Goal: Task Accomplishment & Management: Use online tool/utility

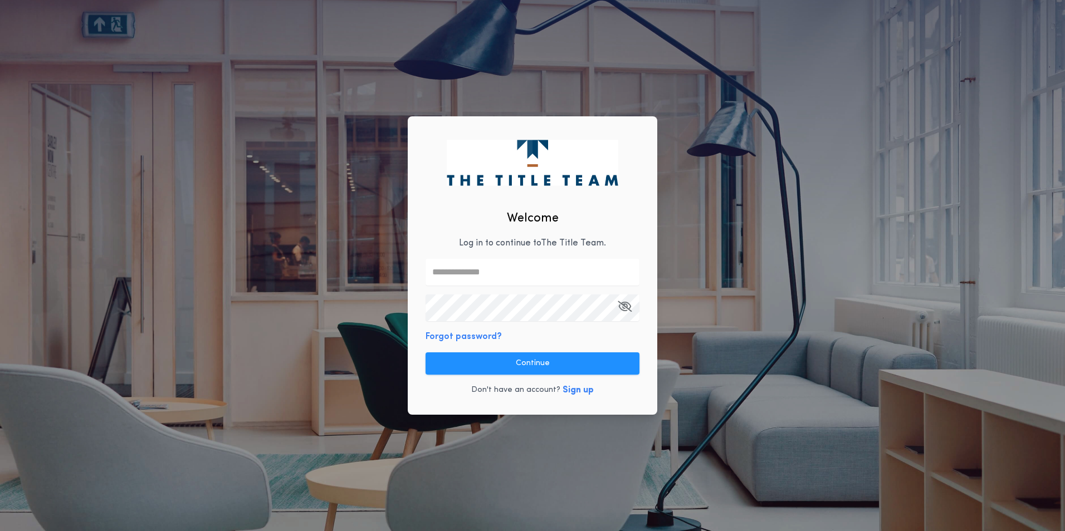
click at [570, 285] on input "text" at bounding box center [532, 272] width 214 height 27
type input "**********"
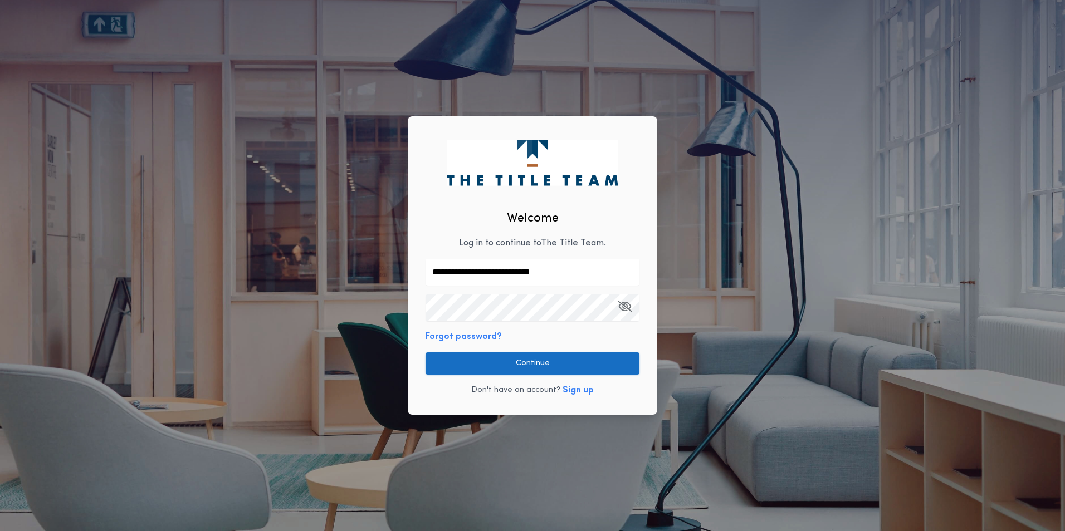
click at [505, 357] on button "Continue" at bounding box center [532, 363] width 214 height 22
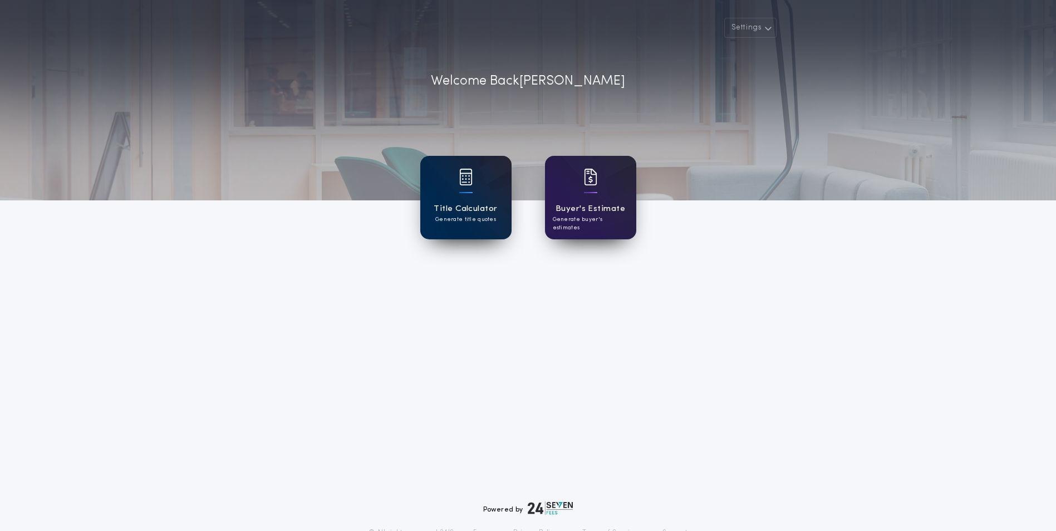
click at [478, 177] on div "Title Calculator Generate title quotes" at bounding box center [465, 198] width 91 height 84
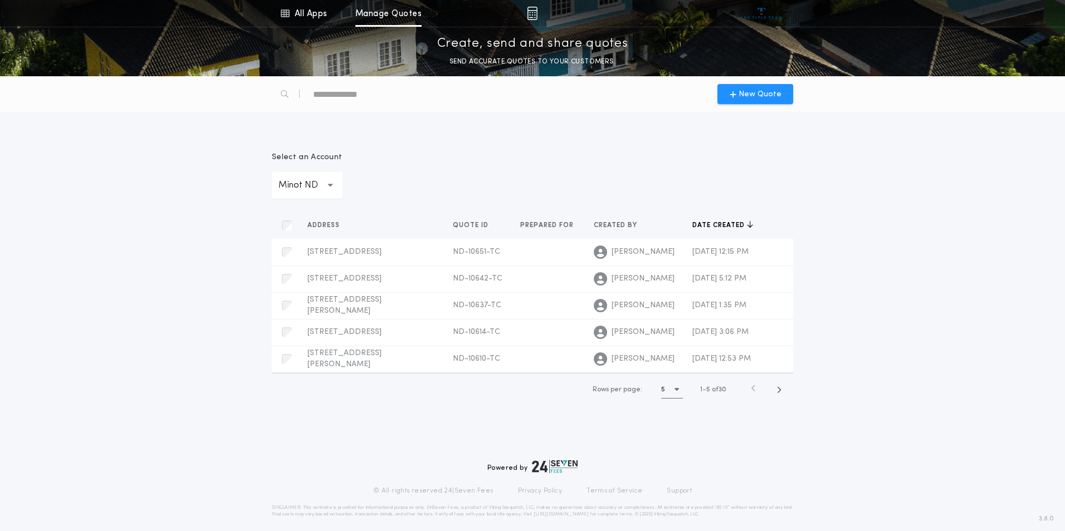
click at [330, 190] on icon "button" at bounding box center [330, 185] width 6 height 27
click at [307, 246] on p "Grand Forks ND" at bounding box center [307, 225] width 71 height 40
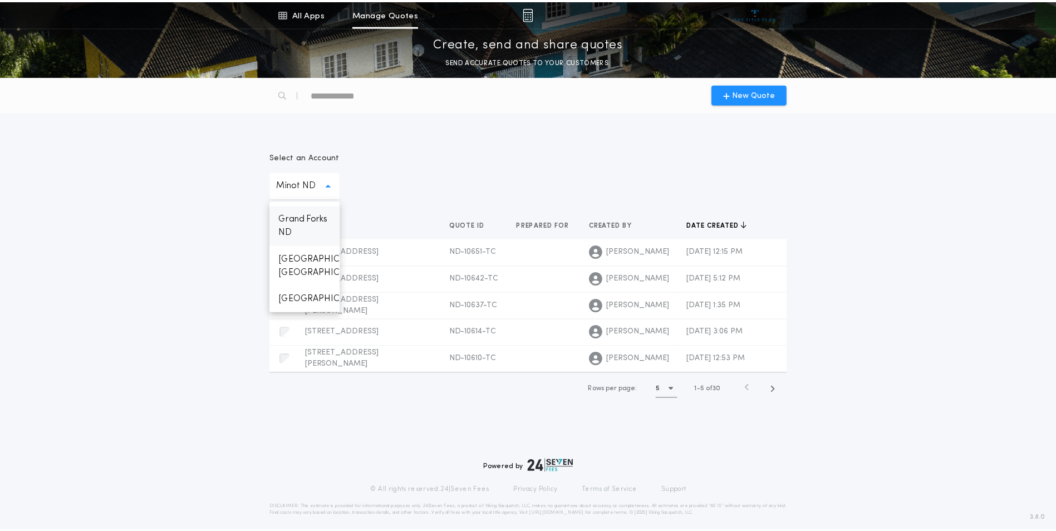
scroll to position [985, 0]
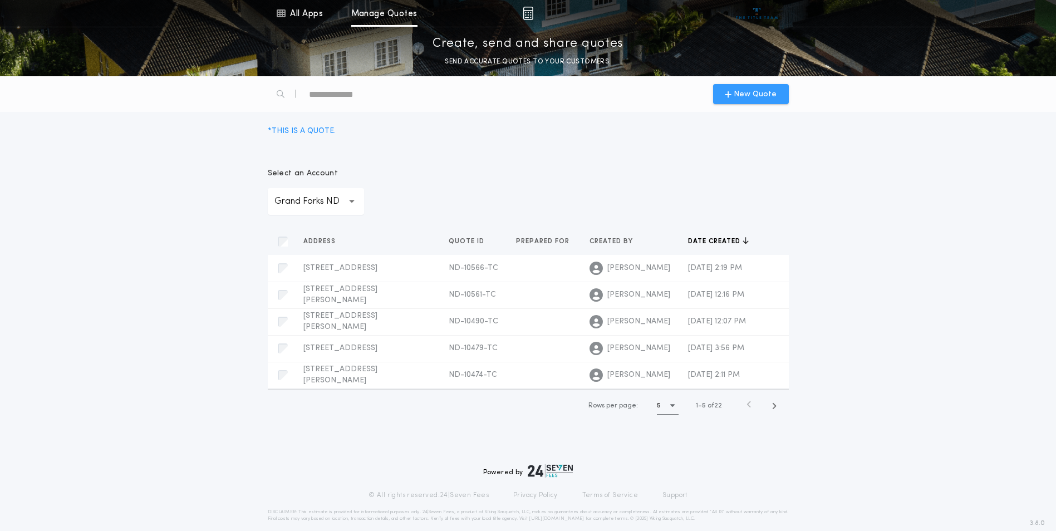
click at [745, 90] on span "New Quote" at bounding box center [755, 95] width 43 height 12
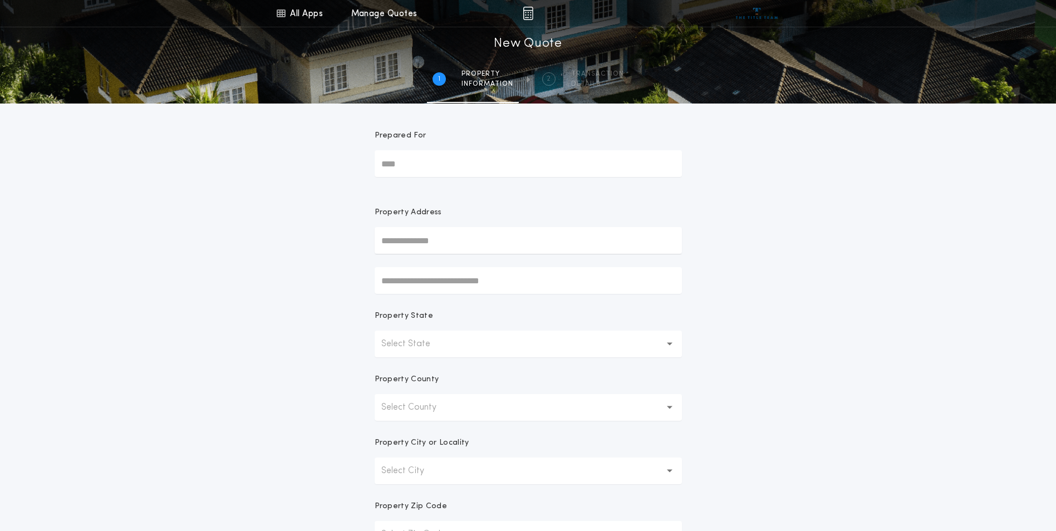
click at [464, 250] on input "text" at bounding box center [528, 240] width 307 height 27
click at [458, 262] on button "[STREET_ADDRESS]" at bounding box center [528, 262] width 307 height 17
type input "**********"
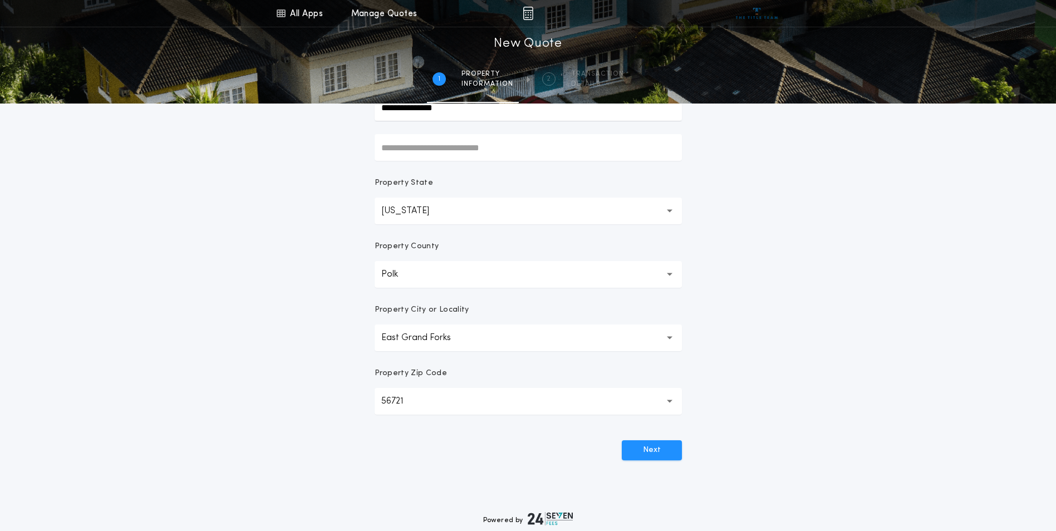
scroll to position [149, 0]
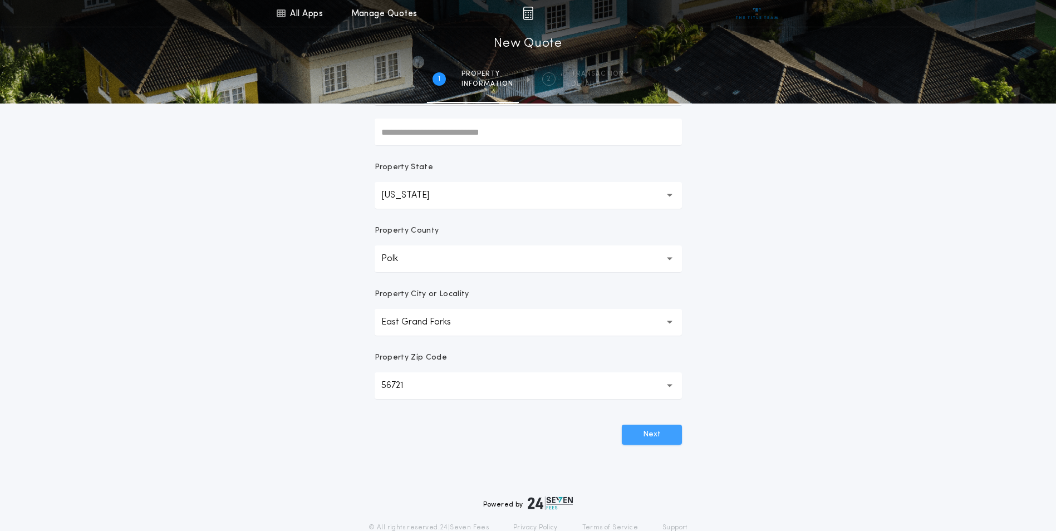
click at [678, 439] on button "Next" at bounding box center [652, 435] width 60 height 20
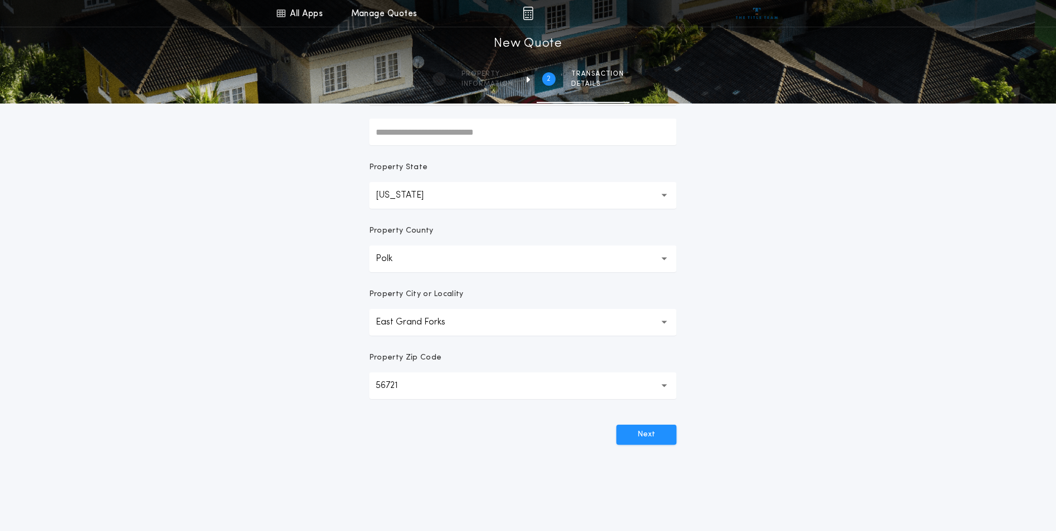
scroll to position [0, 0]
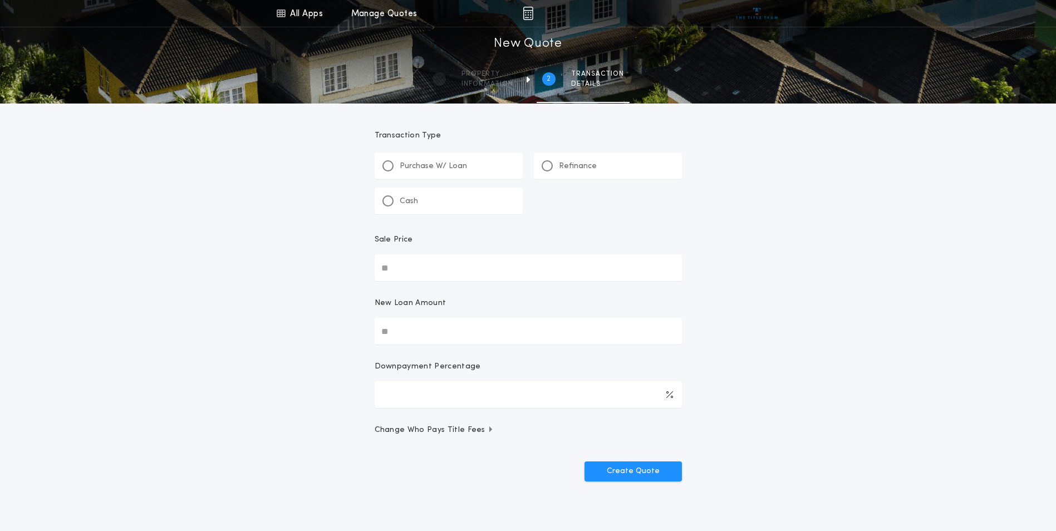
click at [444, 168] on p "Purchase W/ Loan" at bounding box center [433, 166] width 67 height 11
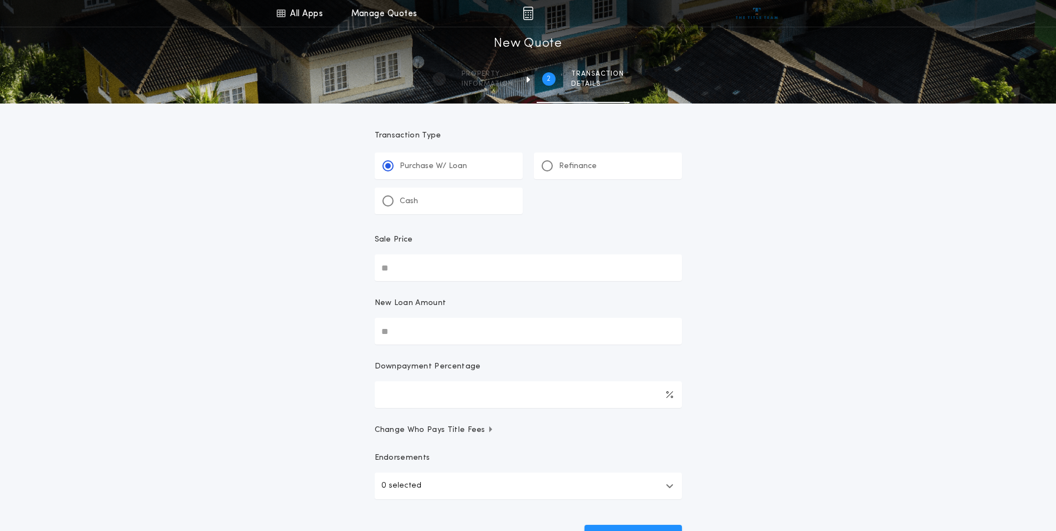
click at [613, 159] on div "Refinance" at bounding box center [608, 166] width 148 height 27
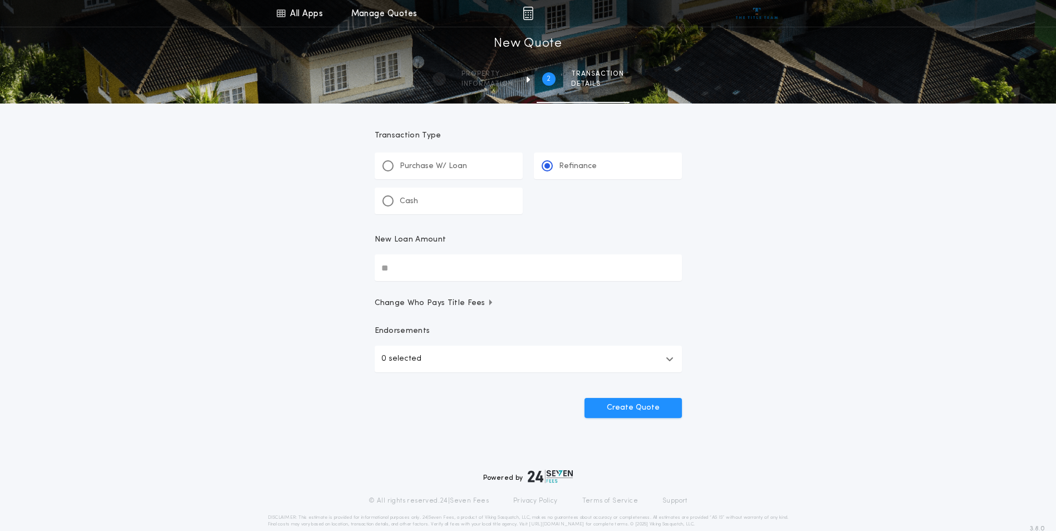
click at [452, 271] on input "New Loan Amount" at bounding box center [528, 267] width 307 height 27
type input "********"
click at [435, 350] on button "0 selected" at bounding box center [528, 359] width 307 height 27
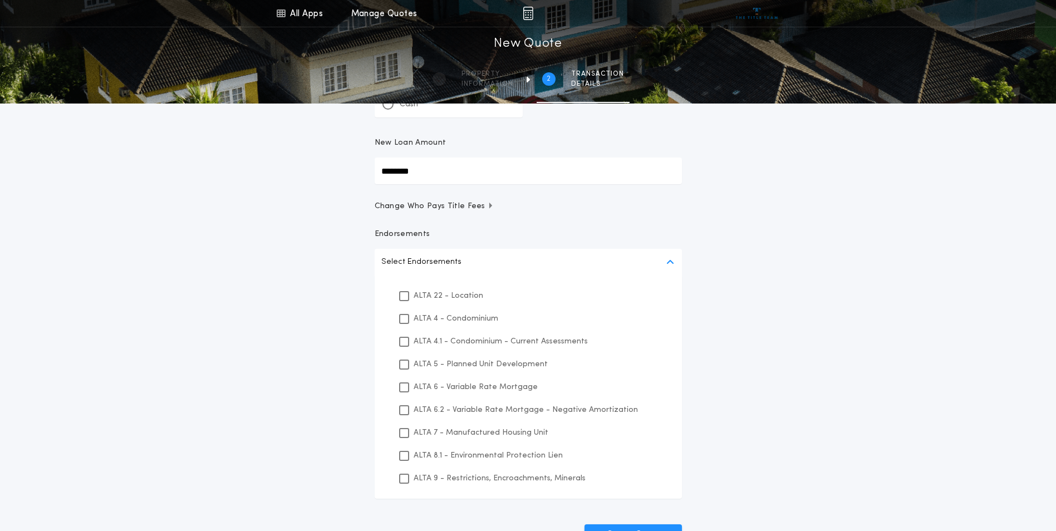
scroll to position [111, 0]
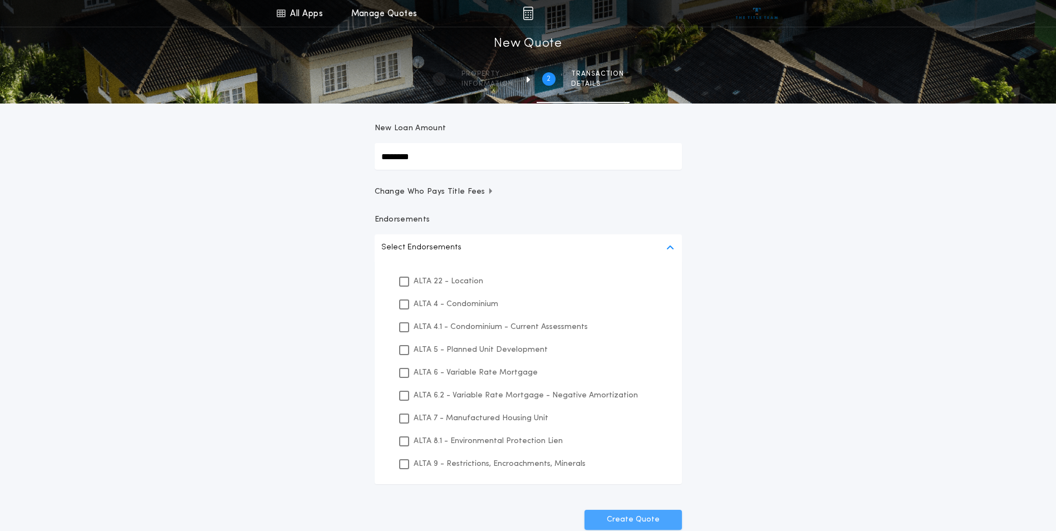
click at [634, 516] on button "Create Quote" at bounding box center [633, 520] width 97 height 20
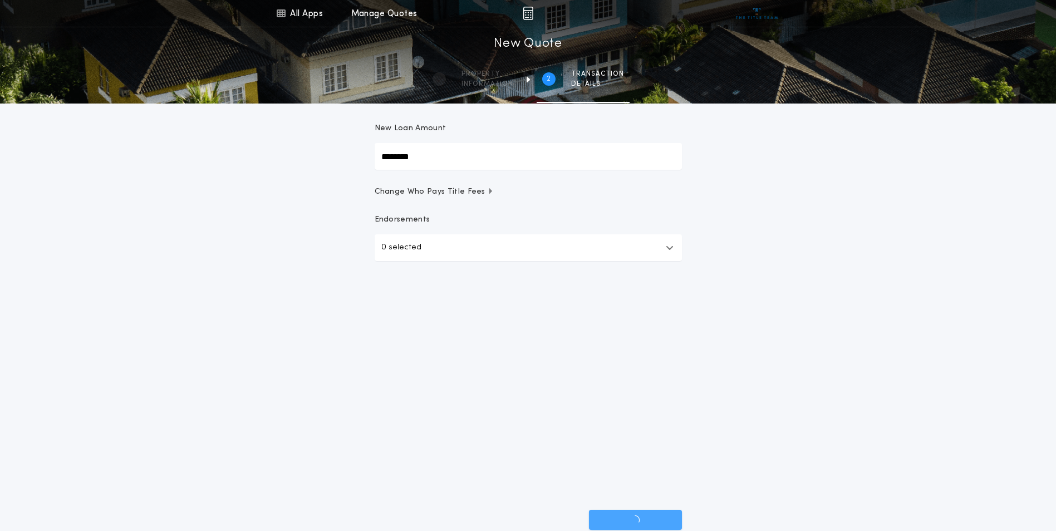
scroll to position [19, 0]
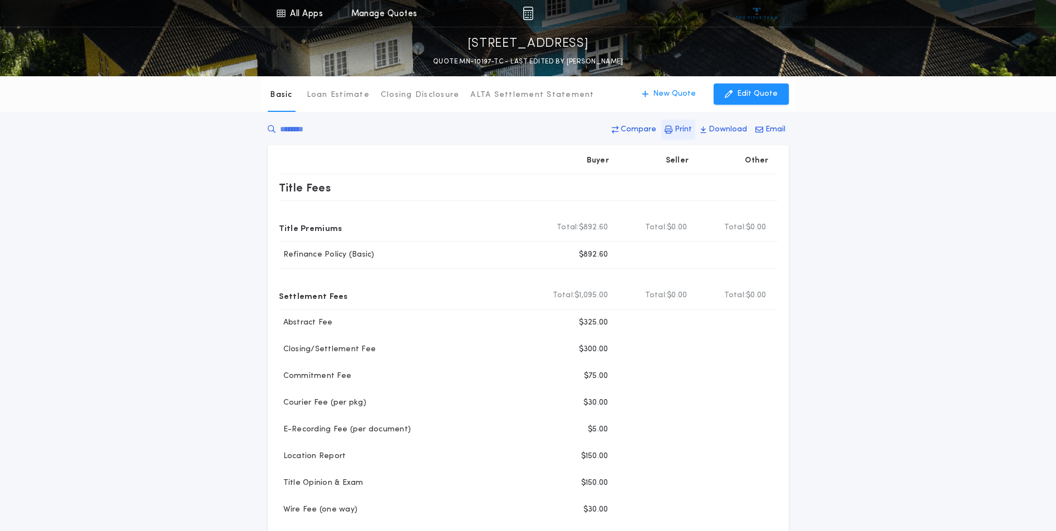
click at [690, 131] on p "Print" at bounding box center [683, 129] width 17 height 11
click at [728, 96] on icon "button" at bounding box center [729, 94] width 8 height 12
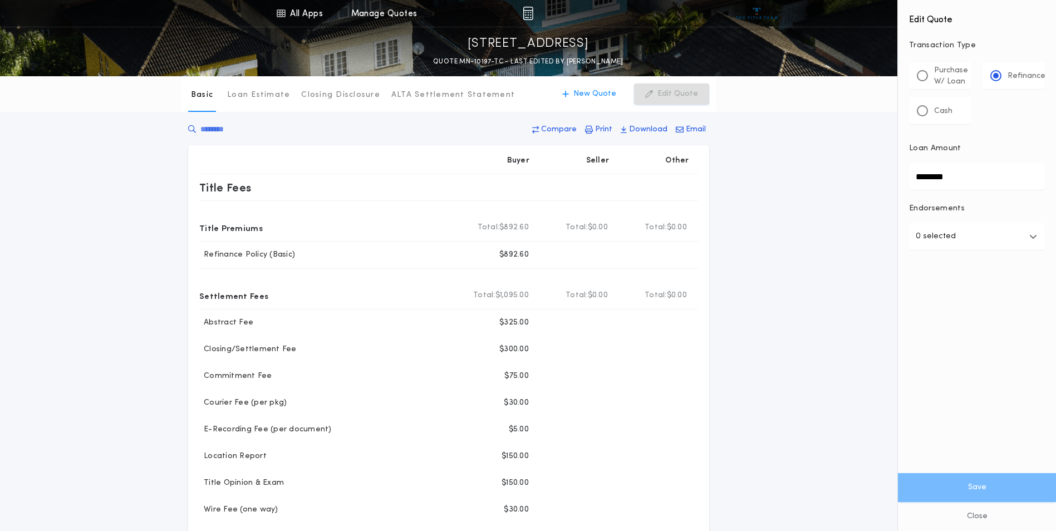
click at [1007, 235] on button "0 selected" at bounding box center [977, 236] width 136 height 27
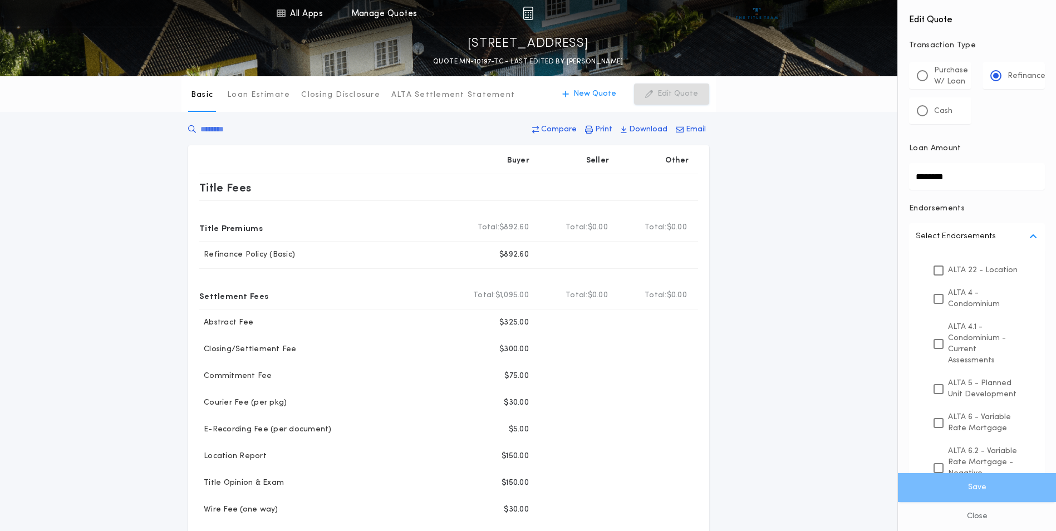
click at [974, 276] on p "ALTA 22 - Location" at bounding box center [983, 271] width 70 height 12
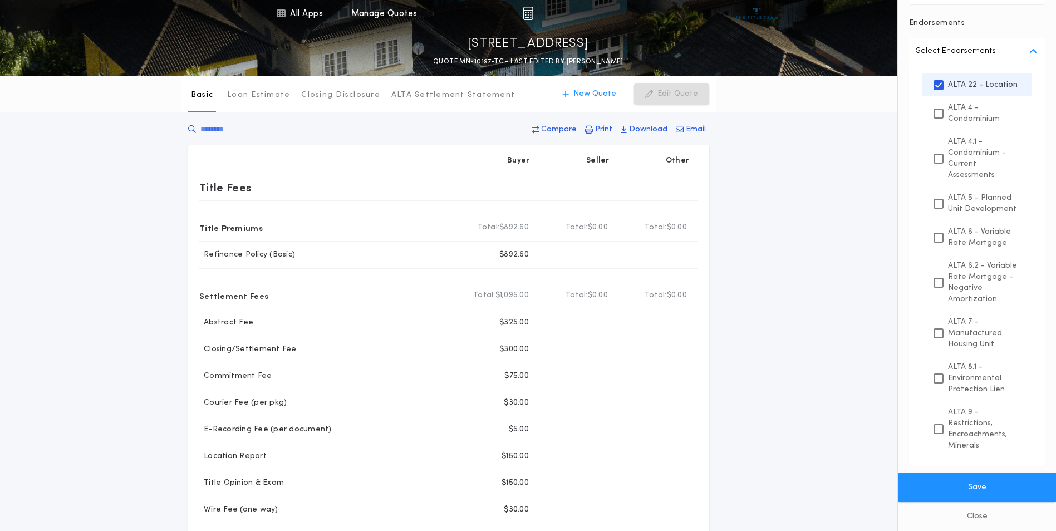
scroll to position [223, 0]
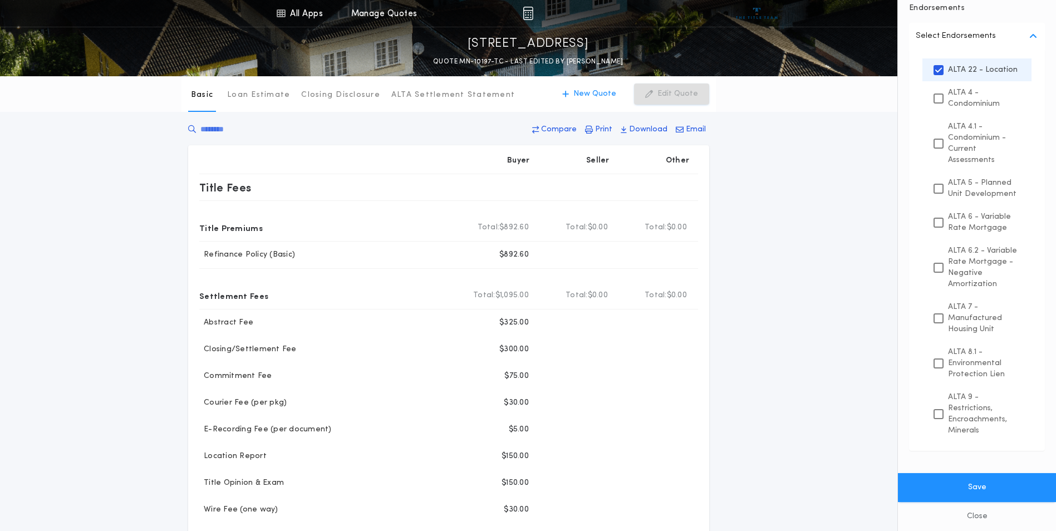
click at [988, 371] on p "ALTA 8.1 - Environmental Protection Lien" at bounding box center [984, 363] width 72 height 34
click at [976, 412] on p "ALTA 9 - Restrictions, Encroachments, Minerals" at bounding box center [984, 413] width 72 height 45
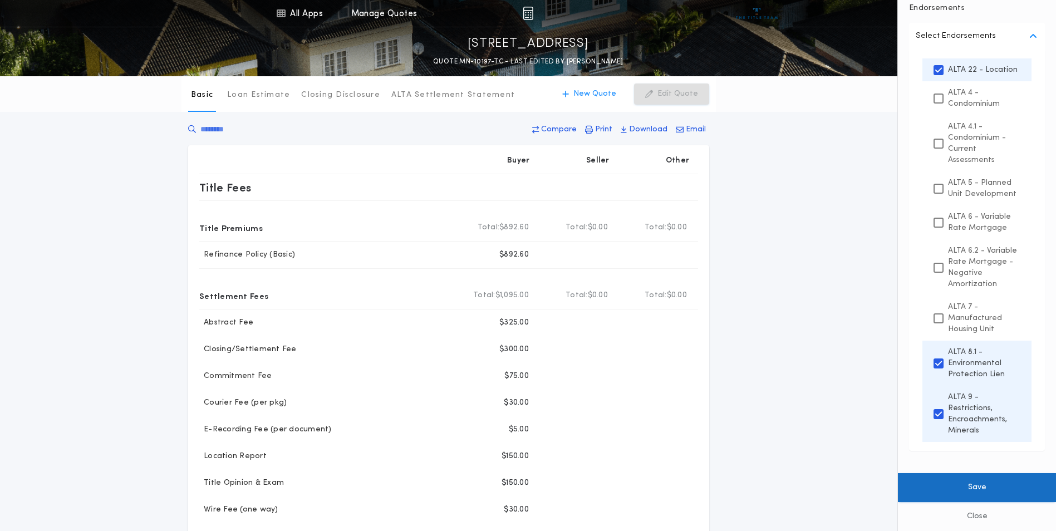
click at [981, 489] on button "Save" at bounding box center [977, 487] width 158 height 29
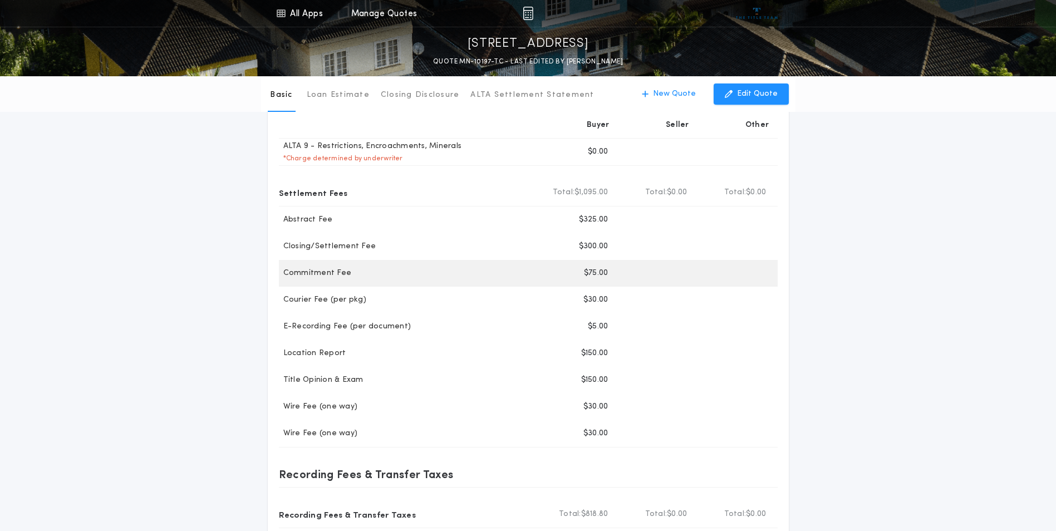
scroll to position [185, 0]
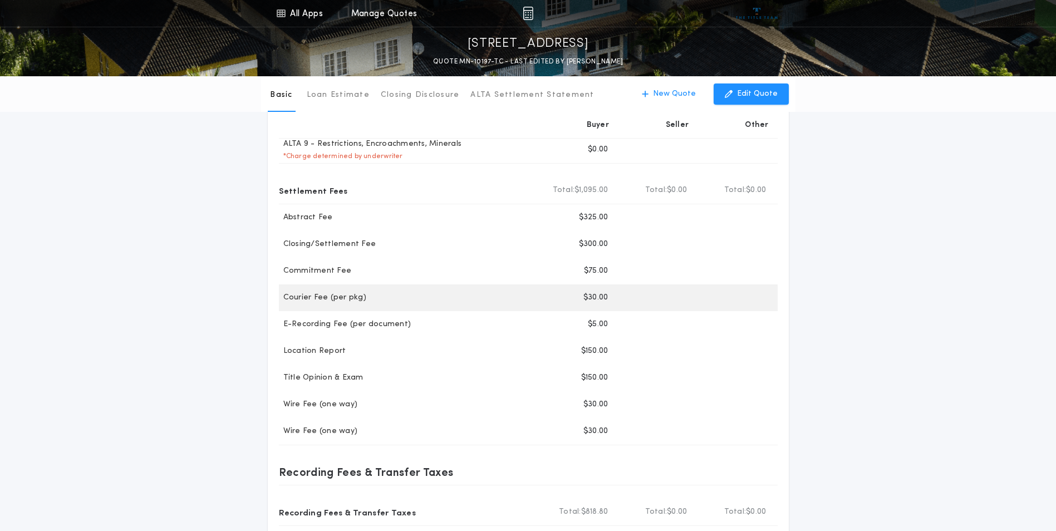
click at [735, 290] on div at bounding box center [735, 298] width 79 height 27
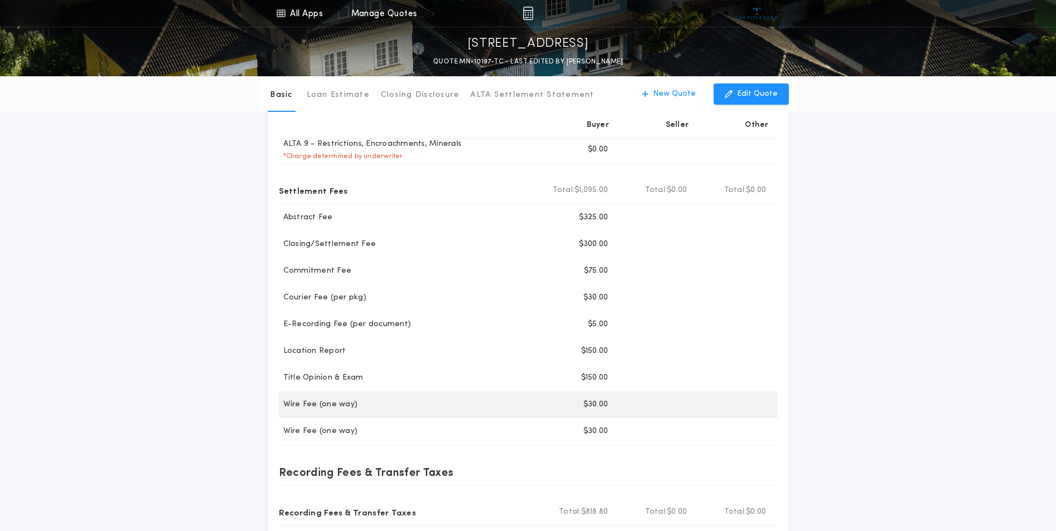
click at [687, 409] on div at bounding box center [656, 404] width 79 height 27
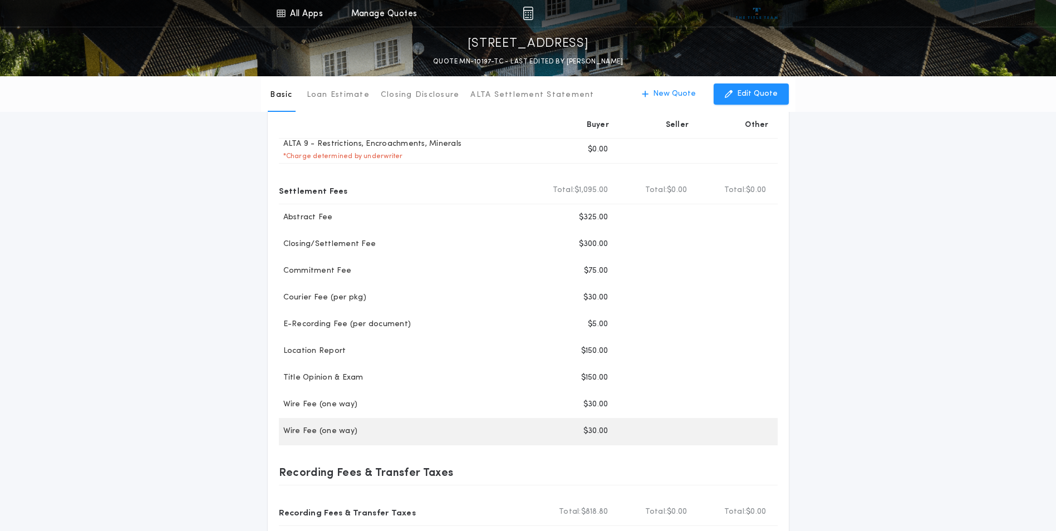
click at [683, 439] on div at bounding box center [656, 431] width 79 height 27
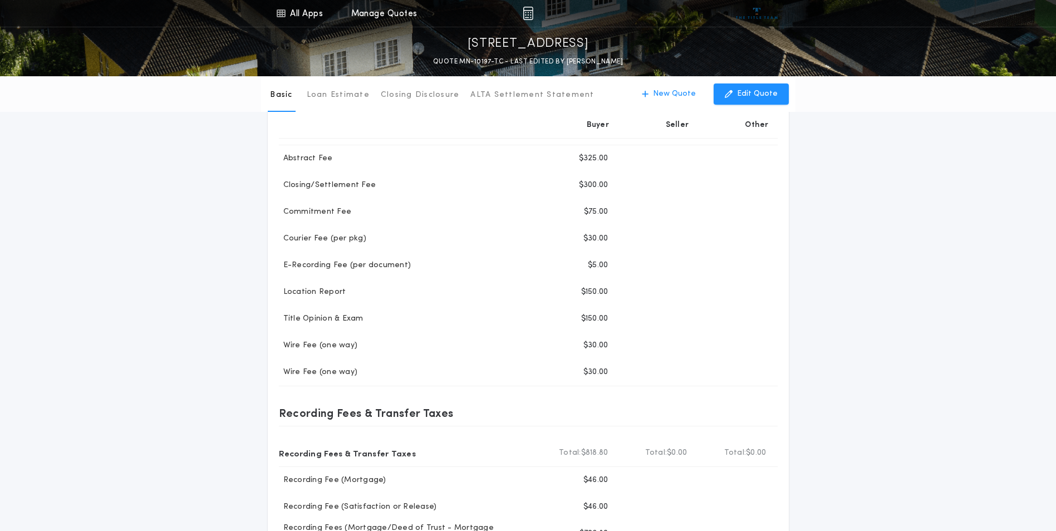
scroll to position [260, 0]
